Goal: Task Accomplishment & Management: Use online tool/utility

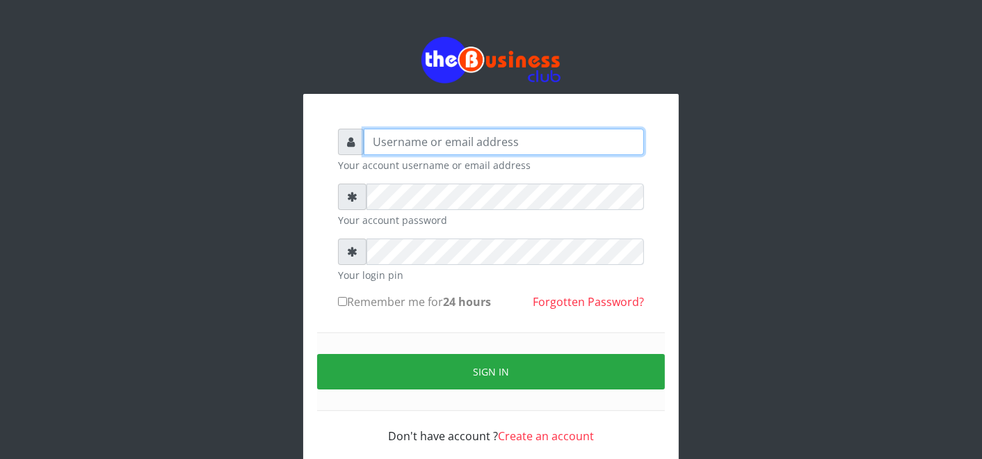
click at [483, 146] on input "text" at bounding box center [504, 142] width 280 height 26
click at [481, 136] on input "text" at bounding box center [504, 142] width 280 height 26
click at [481, 141] on input "text" at bounding box center [504, 142] width 280 height 26
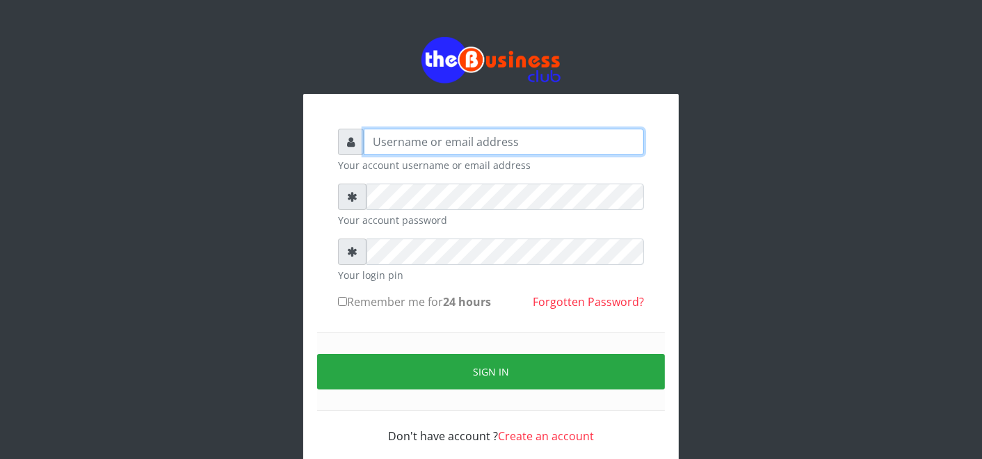
click at [481, 141] on input "text" at bounding box center [504, 142] width 280 height 26
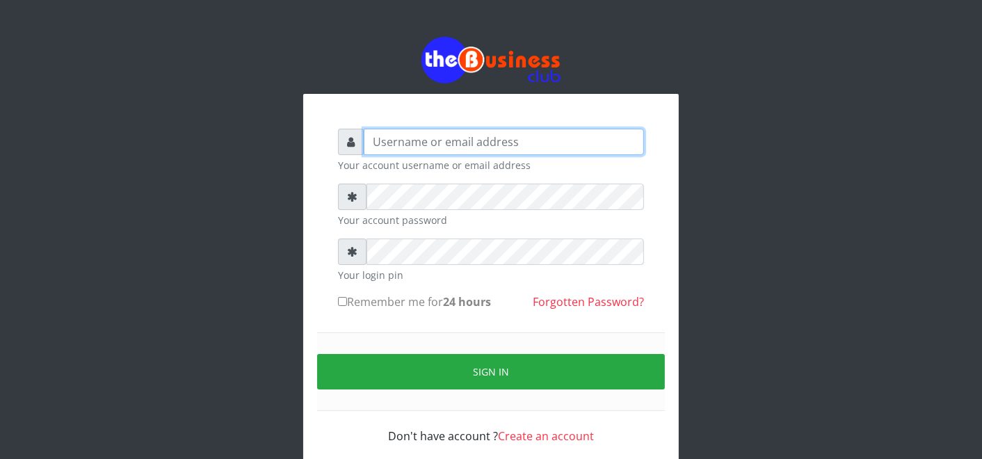
click at [481, 141] on input "text" at bounding box center [504, 142] width 280 height 26
click at [456, 143] on input "text" at bounding box center [504, 142] width 280 height 26
click at [459, 143] on input "FSD" at bounding box center [504, 142] width 280 height 26
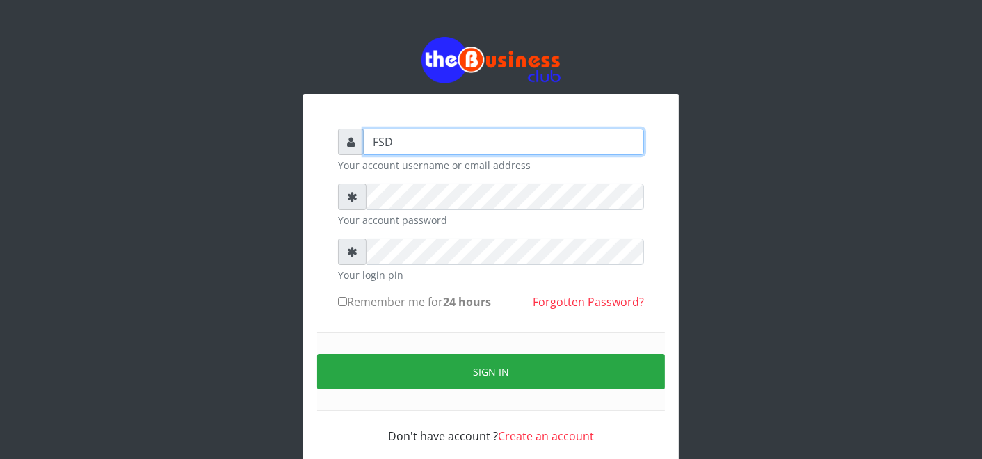
click at [404, 142] on input "FSD" at bounding box center [504, 142] width 280 height 26
type input "father"
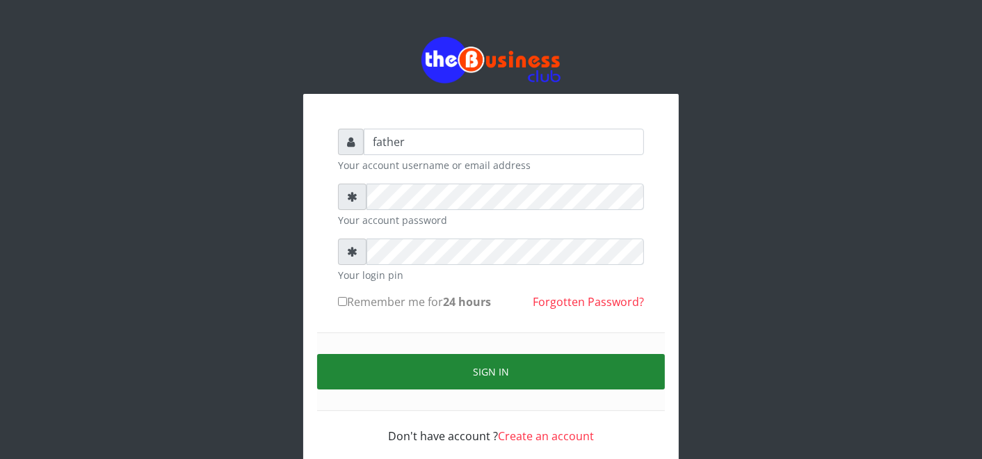
click at [488, 371] on button "Sign in" at bounding box center [491, 371] width 348 height 35
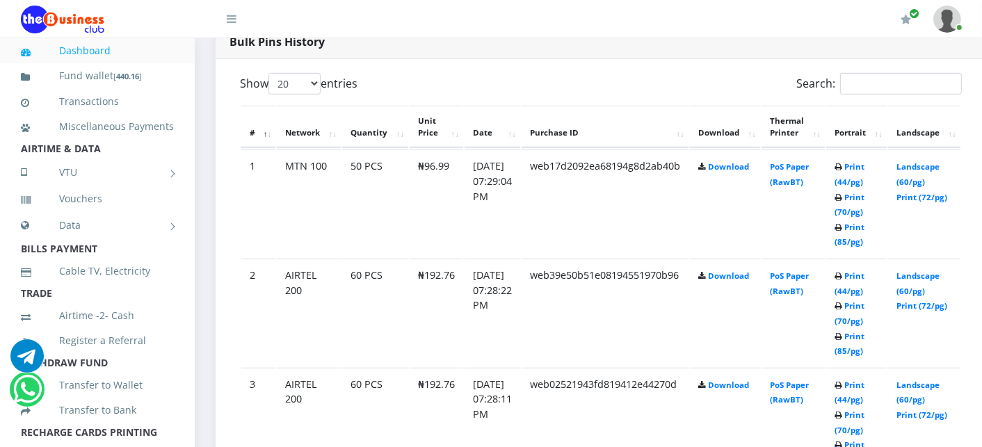
scroll to position [741, 0]
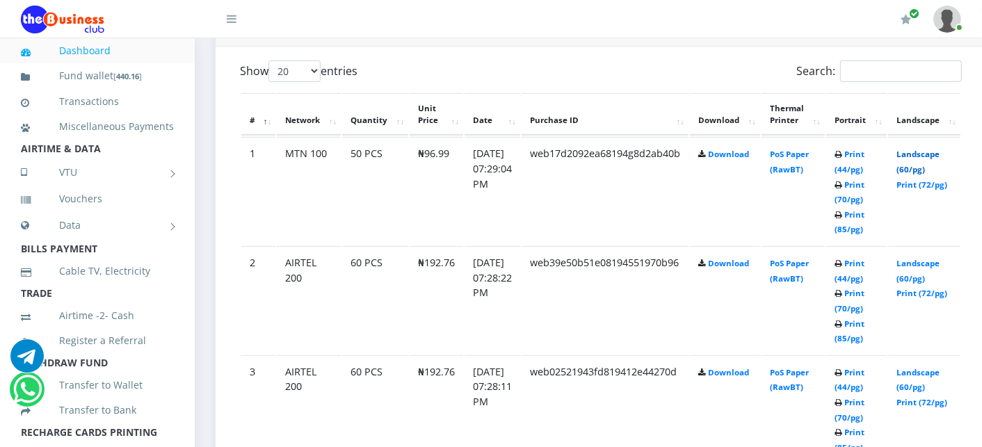
click at [928, 156] on link "Landscape (60/pg)" at bounding box center [917, 162] width 43 height 26
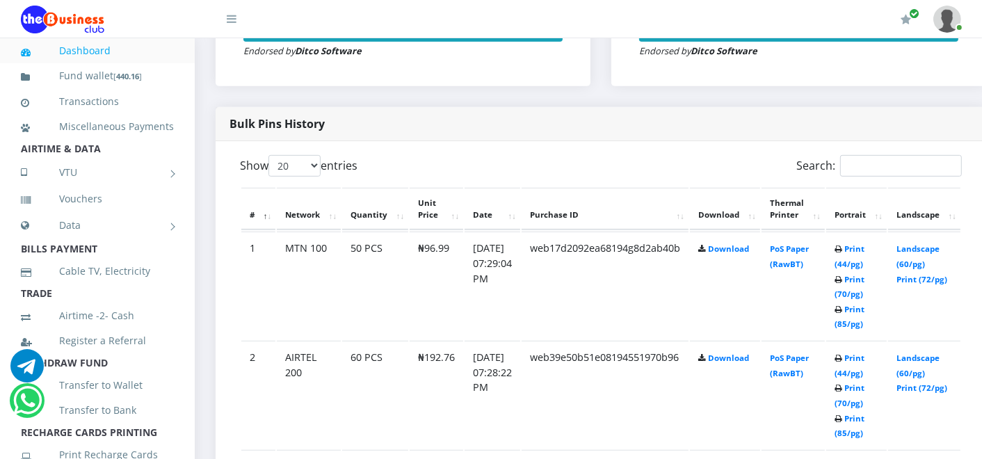
scroll to position [649, 0]
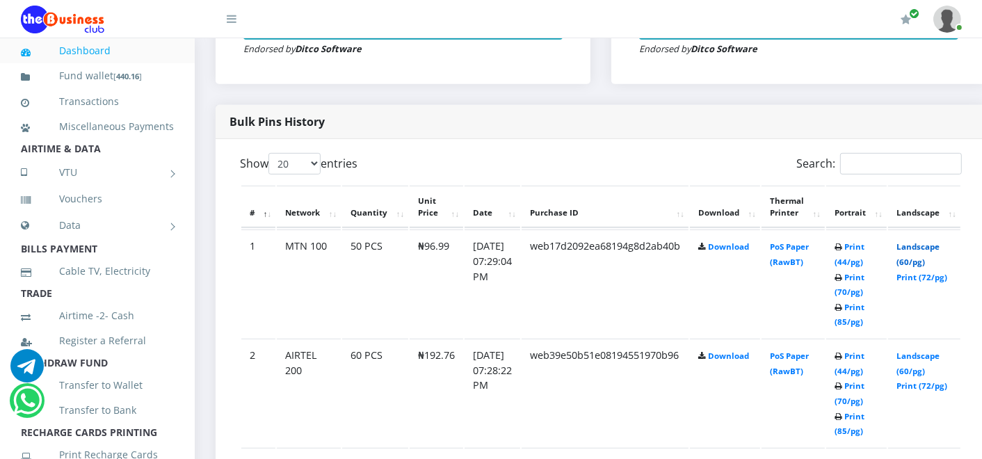
click at [896, 241] on link "Landscape (60/pg)" at bounding box center [917, 254] width 43 height 26
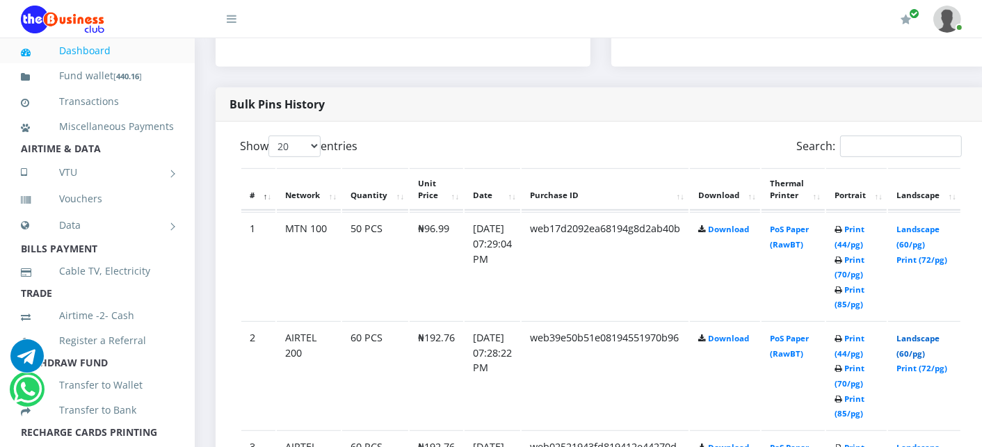
click at [916, 337] on link "Landscape (60/pg)" at bounding box center [917, 346] width 43 height 26
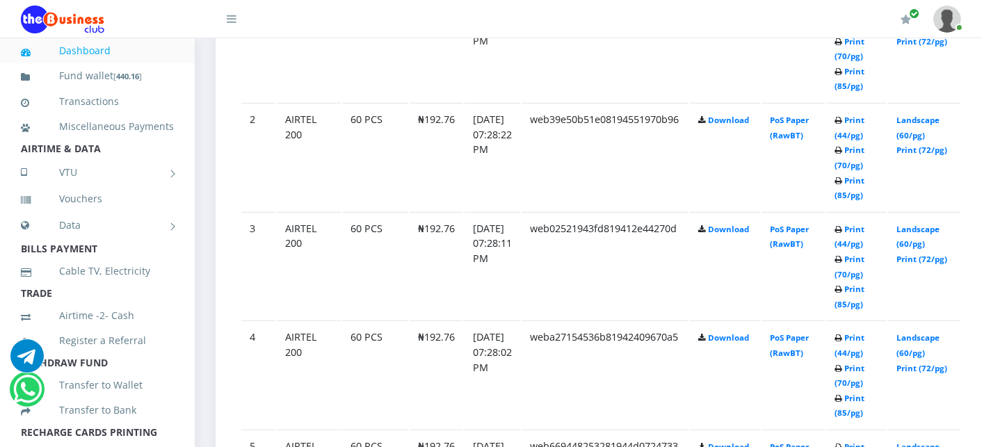
scroll to position [897, 0]
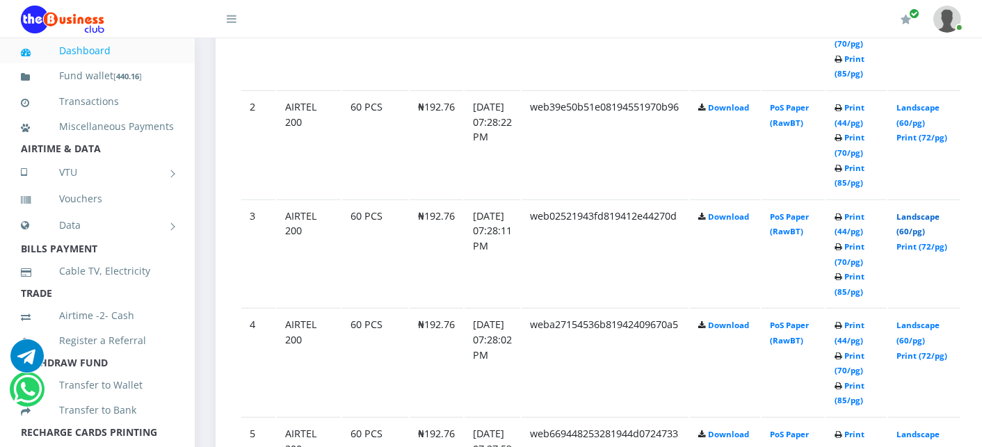
click at [928, 213] on link "Landscape (60/pg)" at bounding box center [917, 224] width 43 height 26
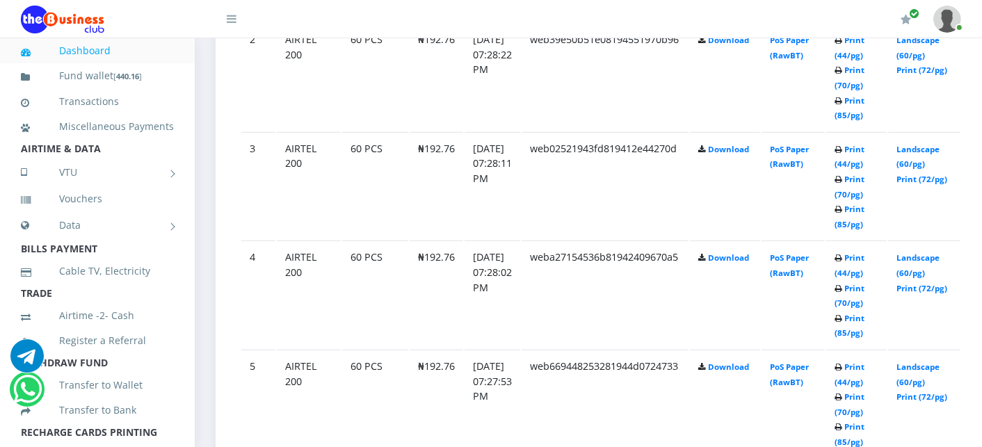
scroll to position [967, 0]
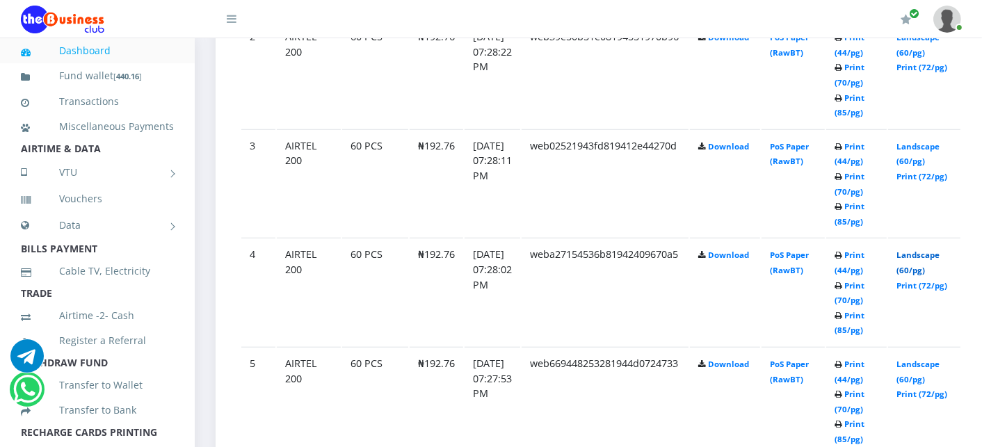
click at [922, 252] on link "Landscape (60/pg)" at bounding box center [917, 263] width 43 height 26
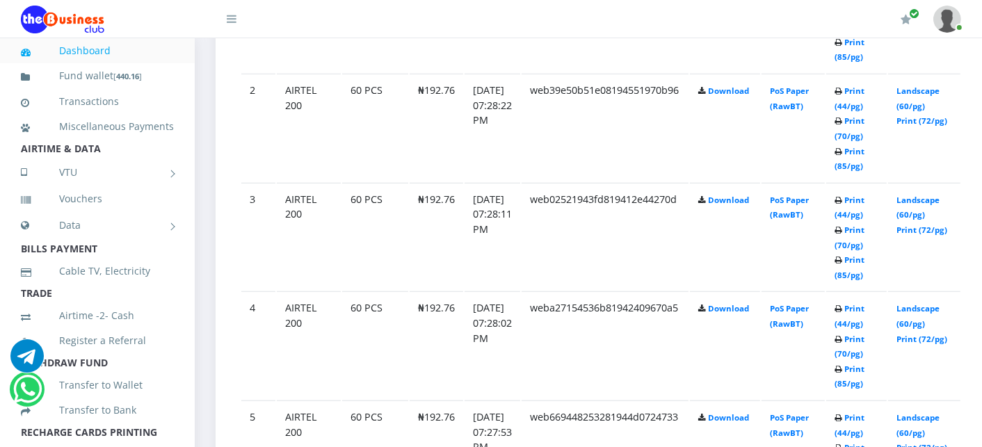
scroll to position [967, 0]
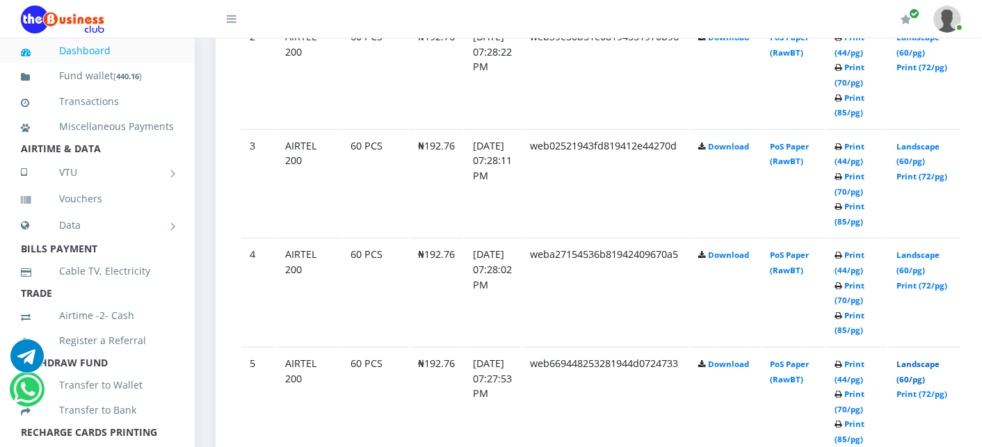
click at [933, 363] on link "Landscape (60/pg)" at bounding box center [917, 372] width 43 height 26
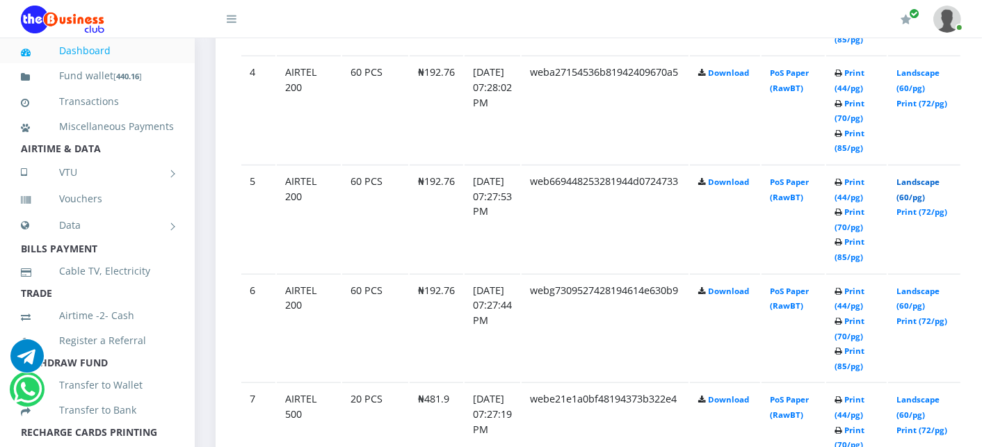
scroll to position [1152, 0]
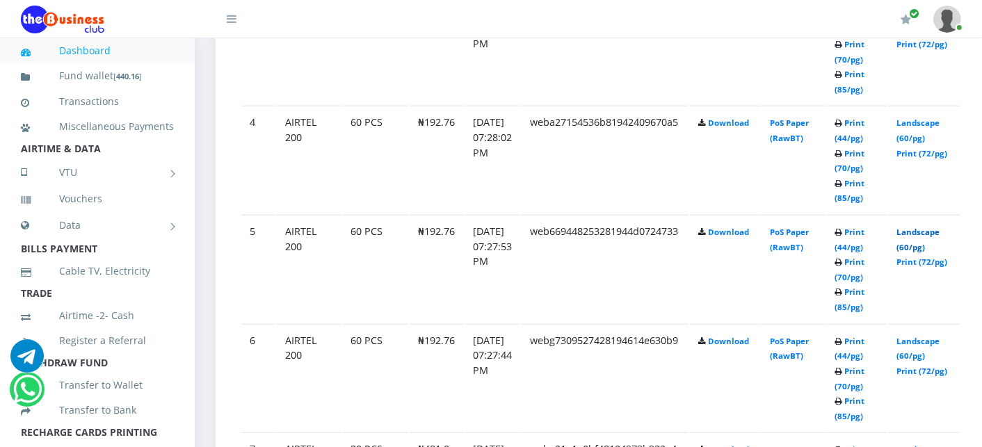
click at [923, 229] on link "Landscape (60/pg)" at bounding box center [917, 240] width 43 height 26
click at [933, 229] on link "Landscape (60/pg)" at bounding box center [917, 240] width 43 height 26
